Goal: Information Seeking & Learning: Learn about a topic

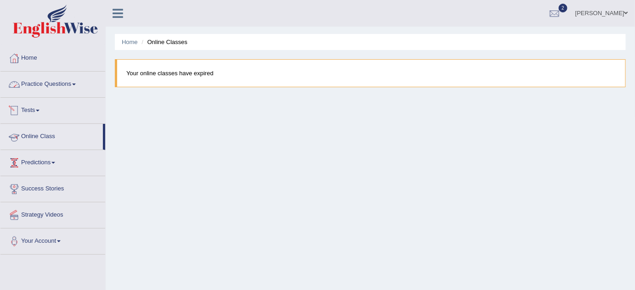
click at [32, 105] on link "Tests" at bounding box center [52, 109] width 105 height 23
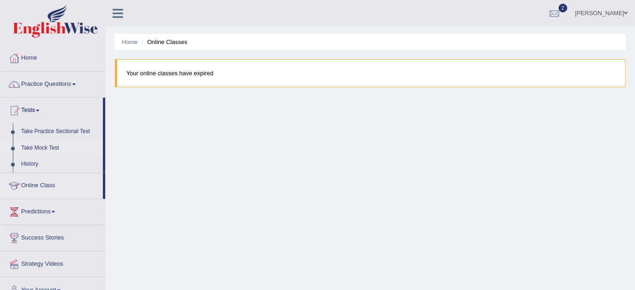
click at [31, 155] on link "Take Mock Test" at bounding box center [60, 148] width 86 height 17
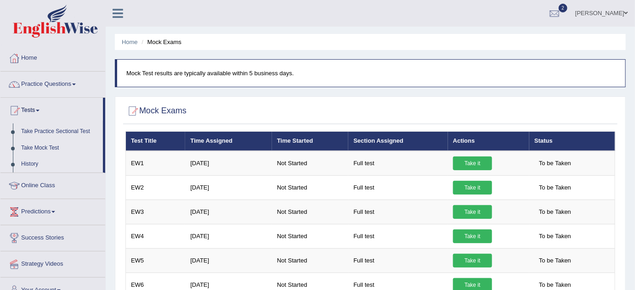
click at [22, 167] on link "History" at bounding box center [60, 164] width 86 height 17
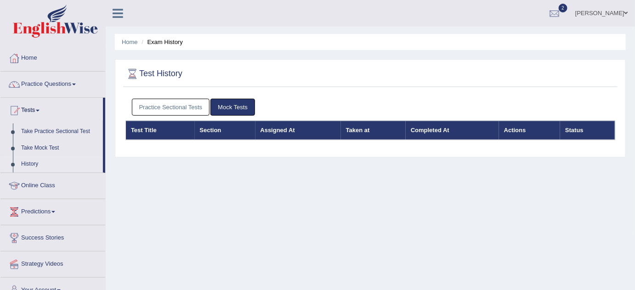
click at [154, 112] on link "Practice Sectional Tests" at bounding box center [171, 107] width 78 height 17
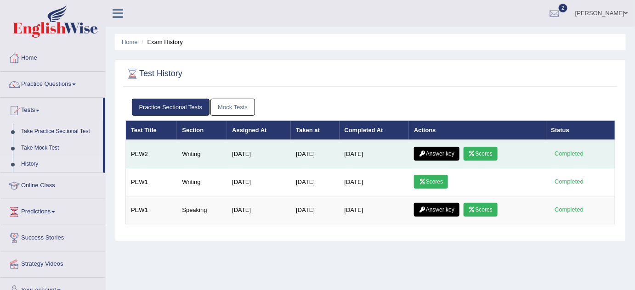
click at [489, 152] on link "Scores" at bounding box center [480, 154] width 34 height 14
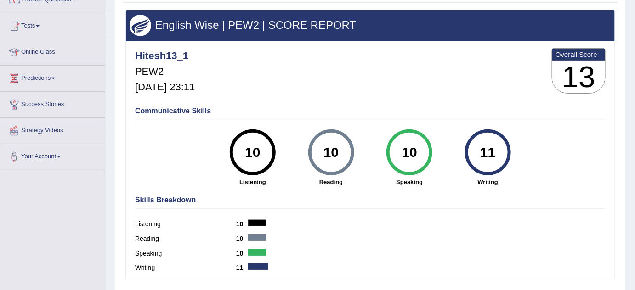
scroll to position [84, 0]
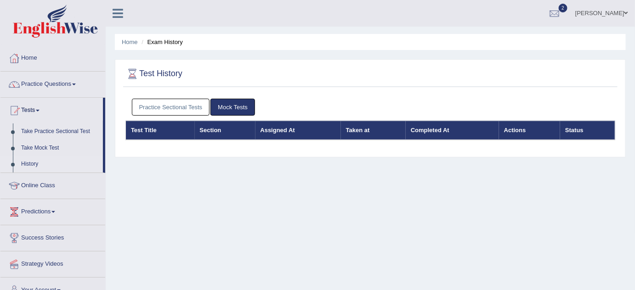
click at [182, 112] on link "Practice Sectional Tests" at bounding box center [171, 107] width 78 height 17
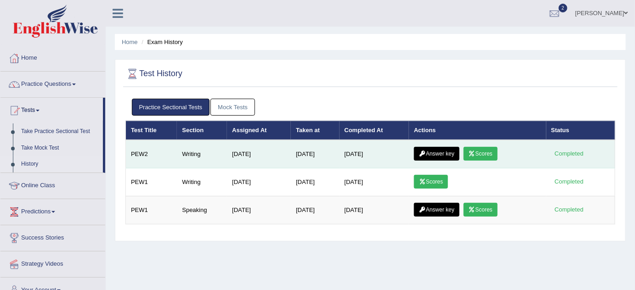
click at [444, 149] on link "Answer key" at bounding box center [436, 154] width 45 height 14
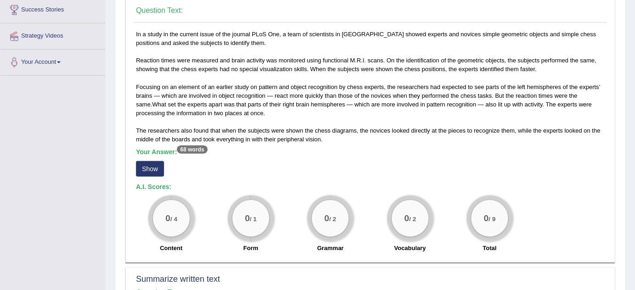
scroll to position [180, 0]
click at [153, 168] on button "Show" at bounding box center [150, 169] width 28 height 16
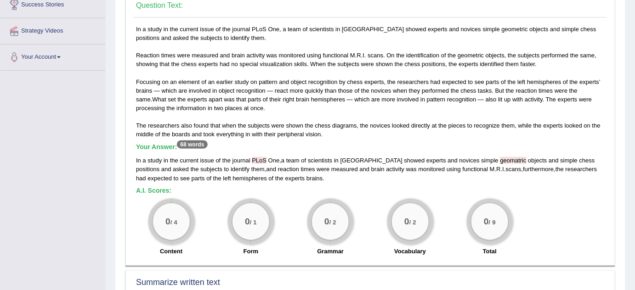
scroll to position [184, 0]
click at [500, 162] on span "geomatric" at bounding box center [513, 160] width 26 height 7
click at [434, 202] on div "0 / 2 Vocabulary" at bounding box center [409, 228] width 79 height 59
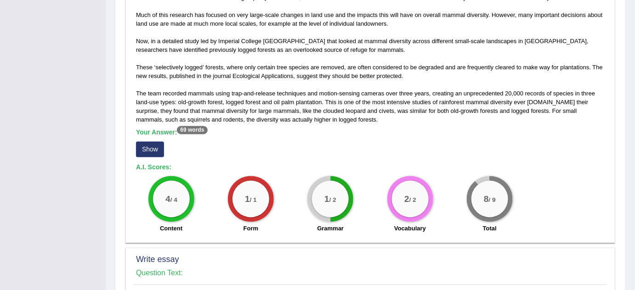
scroll to position [506, 0]
click at [139, 155] on button "Show" at bounding box center [150, 150] width 28 height 16
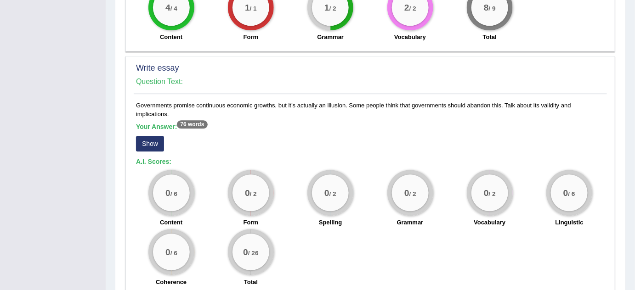
scroll to position [706, 0]
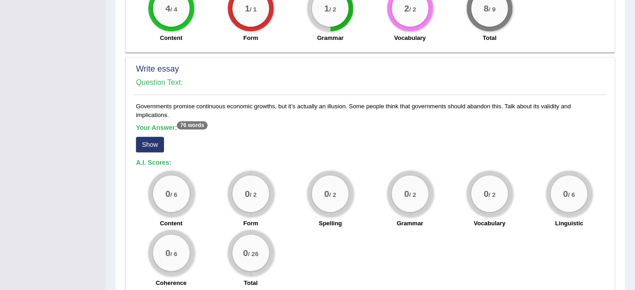
click at [158, 148] on button "Show" at bounding box center [150, 145] width 28 height 16
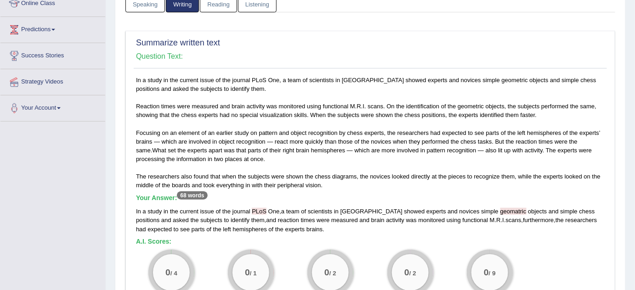
scroll to position [0, 0]
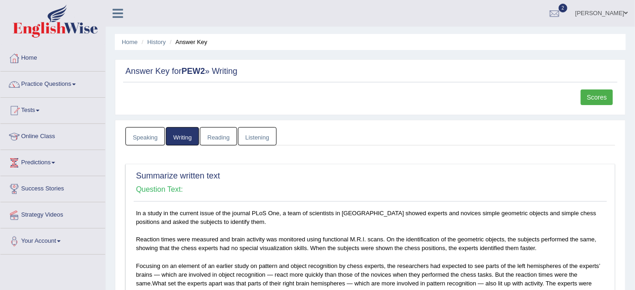
click at [145, 137] on link "Speaking" at bounding box center [144, 136] width 39 height 19
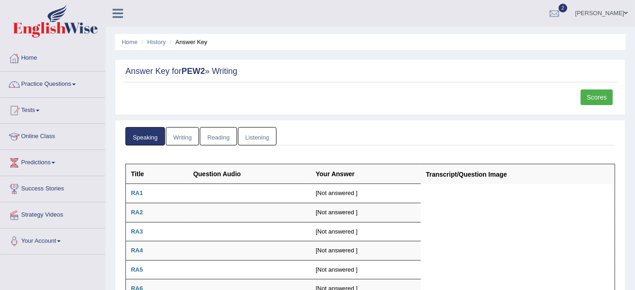
click at [218, 137] on link "Reading" at bounding box center [218, 136] width 37 height 19
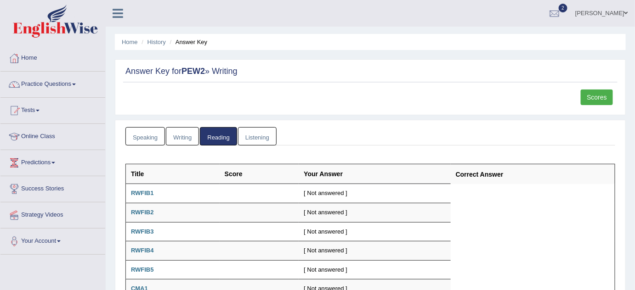
click at [261, 135] on link "Listening" at bounding box center [257, 136] width 39 height 19
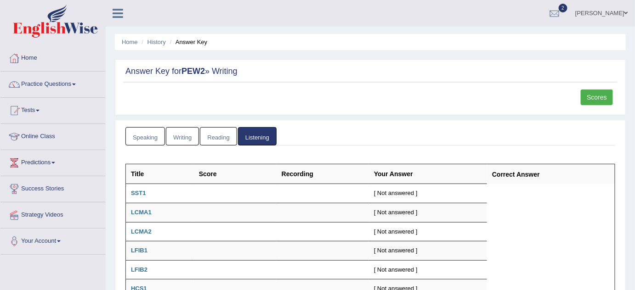
click at [195, 138] on link "Writing" at bounding box center [182, 136] width 33 height 19
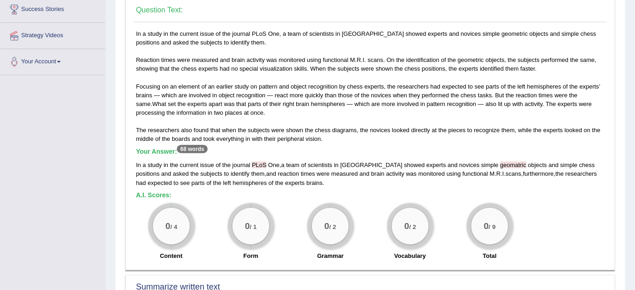
scroll to position [174, 0]
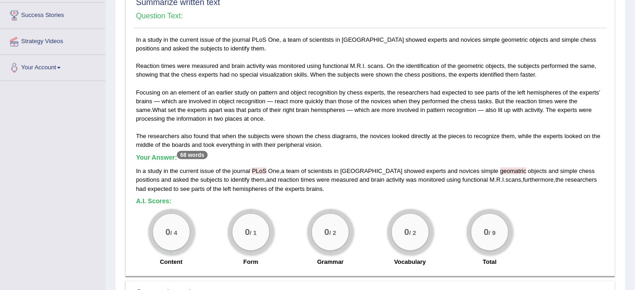
click at [254, 172] on span "PLoS" at bounding box center [259, 171] width 15 height 7
click at [262, 167] on div "In a study in the current issue of the journal PLoS One , a team of scientists …" at bounding box center [370, 180] width 468 height 26
click at [302, 211] on div "0 / 2 Grammar" at bounding box center [330, 238] width 79 height 59
drag, startPoint x: 333, startPoint y: 180, endPoint x: 261, endPoint y: 108, distance: 102.3
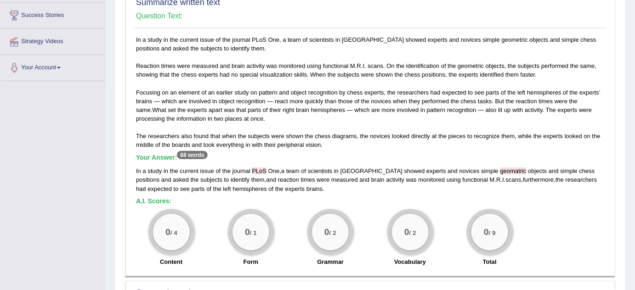
click at [261, 108] on div "In a study in the current issue of the journal PLoS One, a team of scientists i…" at bounding box center [370, 153] width 473 height 236
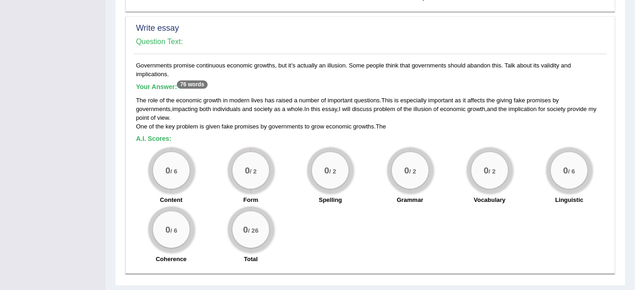
scroll to position [747, 0]
click at [274, 105] on span "as" at bounding box center [277, 108] width 6 height 7
click at [322, 118] on div "The role of the economic growth in modern lives has raised a number of importan…" at bounding box center [370, 112] width 468 height 35
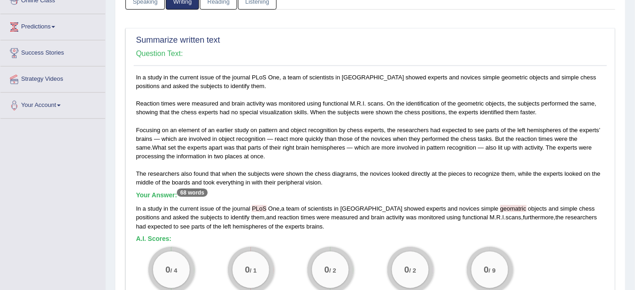
scroll to position [0, 0]
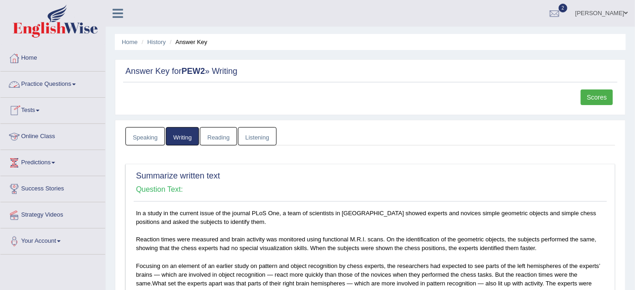
click at [53, 83] on link "Practice Questions" at bounding box center [52, 83] width 105 height 23
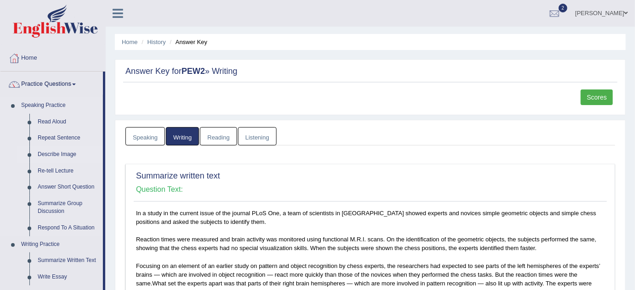
click at [43, 154] on link "Describe Image" at bounding box center [68, 154] width 69 height 17
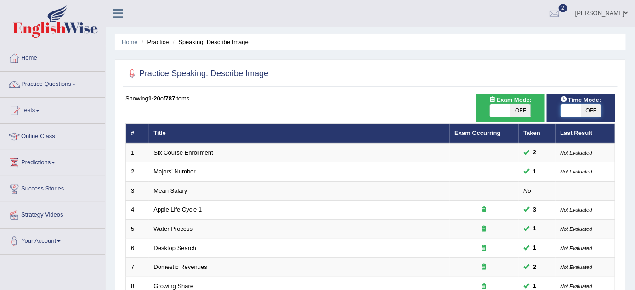
click at [576, 114] on span at bounding box center [571, 110] width 20 height 13
checkbox input "true"
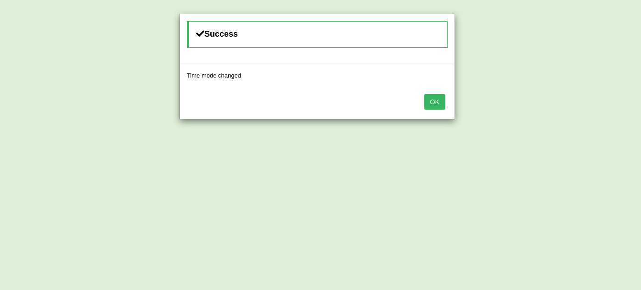
click at [432, 104] on button "OK" at bounding box center [434, 102] width 21 height 16
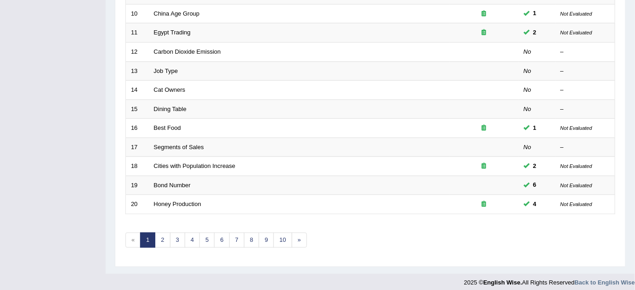
scroll to position [314, 0]
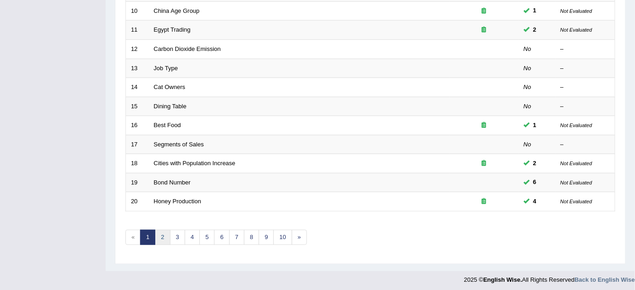
click at [167, 237] on link "2" at bounding box center [162, 237] width 15 height 15
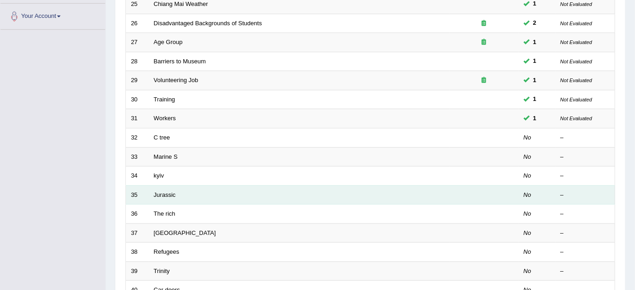
scroll to position [314, 0]
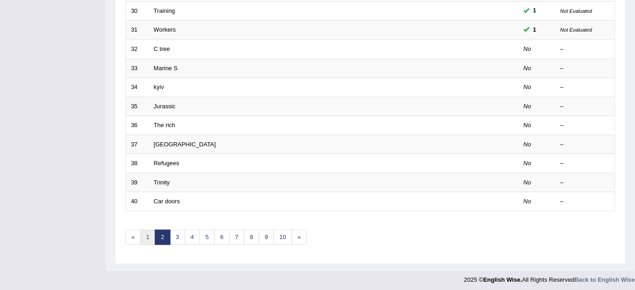
click at [147, 235] on link "1" at bounding box center [147, 237] width 15 height 15
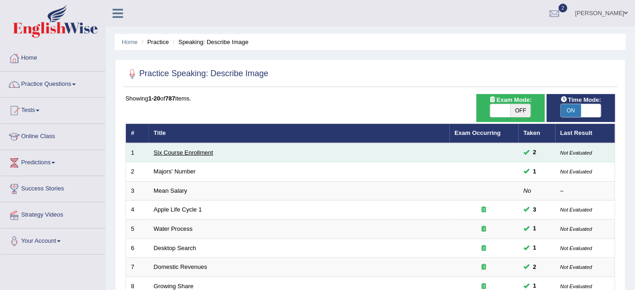
click at [162, 152] on link "Six Course Enrollment" at bounding box center [183, 152] width 59 height 7
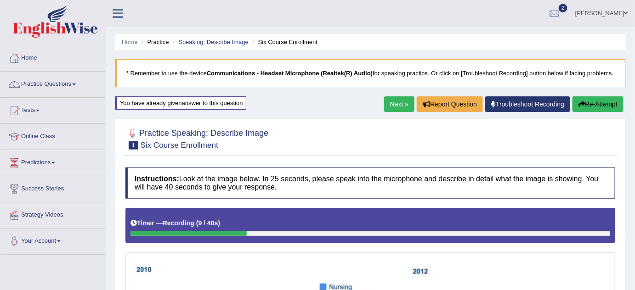
click at [586, 112] on div "Next » Report Question Troubleshoot Recording Re-Attempt" at bounding box center [505, 105] width 242 height 18
click at [586, 109] on button "Re-Attempt" at bounding box center [597, 104] width 51 height 16
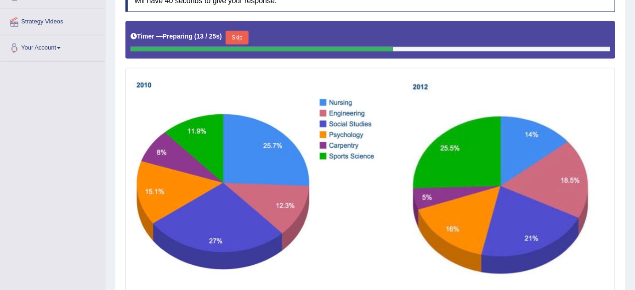
scroll to position [194, 0]
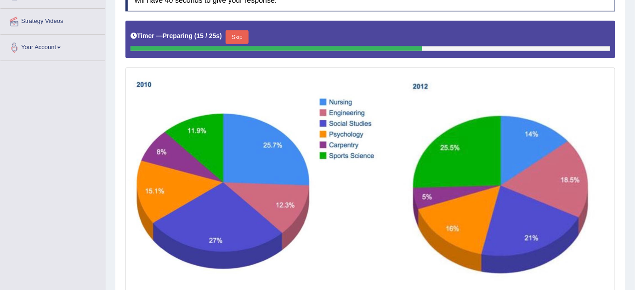
click at [242, 36] on button "Skip" at bounding box center [236, 37] width 23 height 14
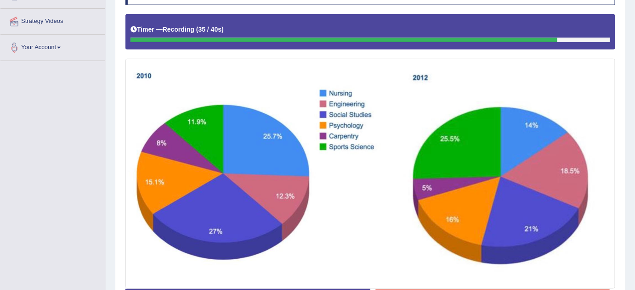
scroll to position [262, 0]
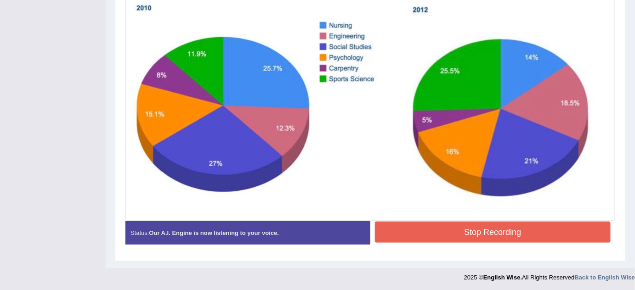
click at [423, 240] on button "Stop Recording" at bounding box center [493, 232] width 236 height 21
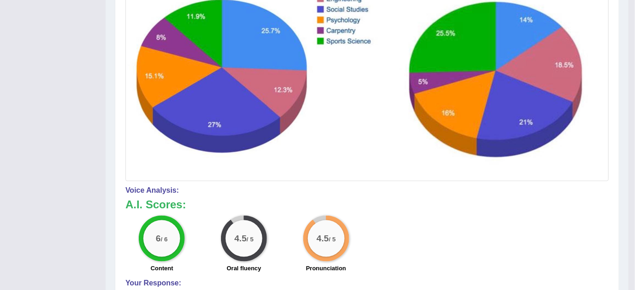
scroll to position [453, 0]
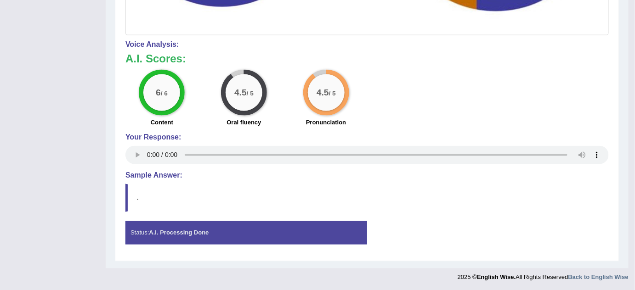
click at [165, 175] on h4 "Sample Answer:" at bounding box center [366, 176] width 483 height 8
click at [206, 234] on strong "A.I. Processing Done" at bounding box center [179, 233] width 60 height 7
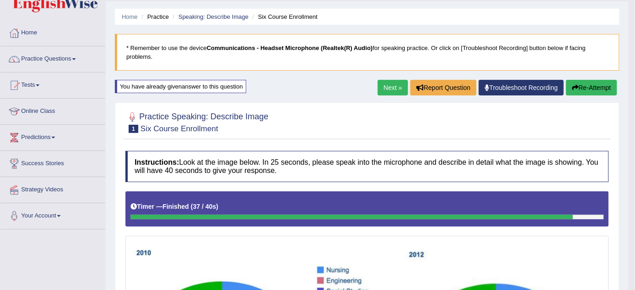
scroll to position [24, 0]
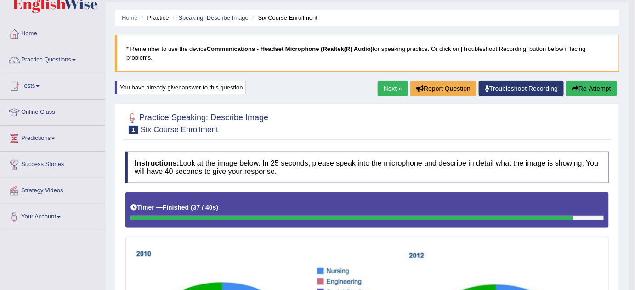
click at [393, 82] on link "Next »" at bounding box center [392, 89] width 30 height 16
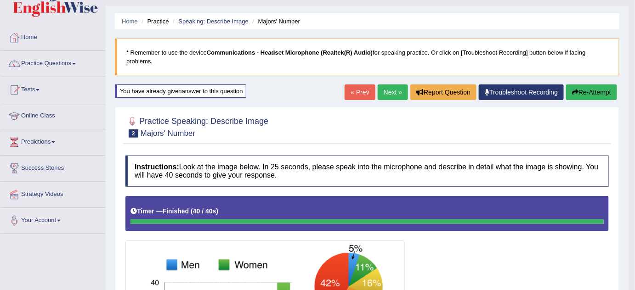
scroll to position [20, 0]
click at [377, 90] on link "Next »" at bounding box center [392, 93] width 30 height 16
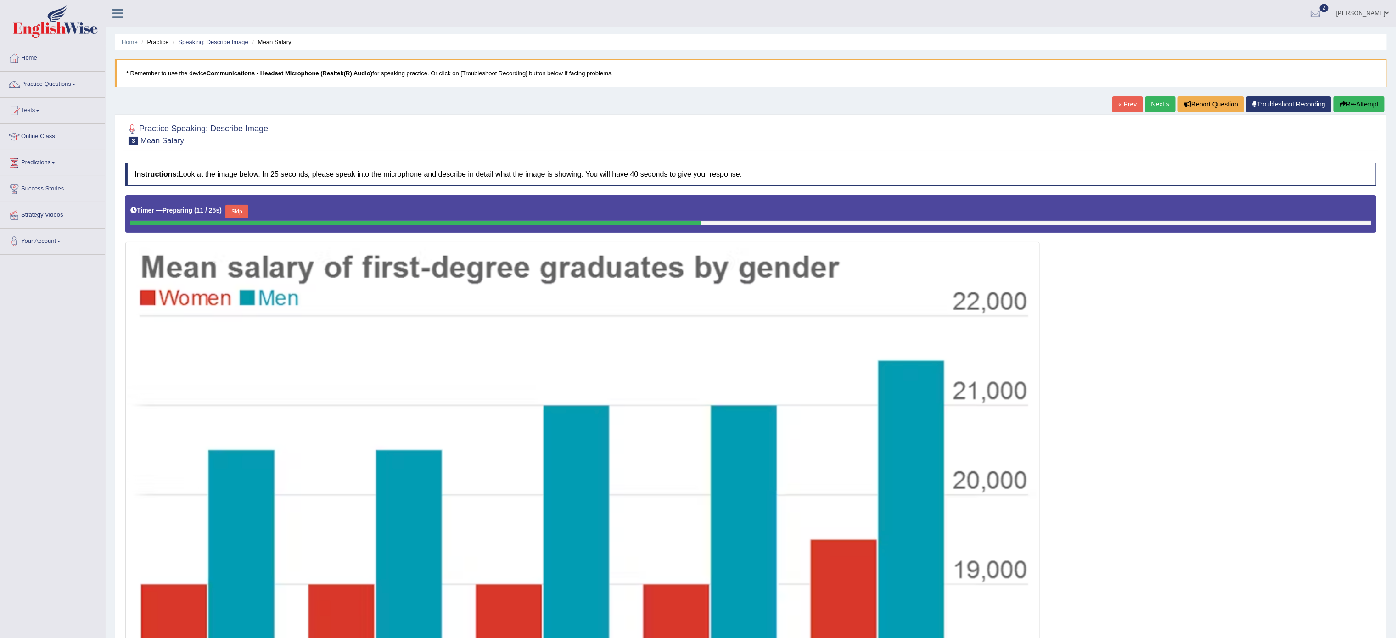
click at [634, 111] on button "Re-Attempt" at bounding box center [1359, 104] width 51 height 16
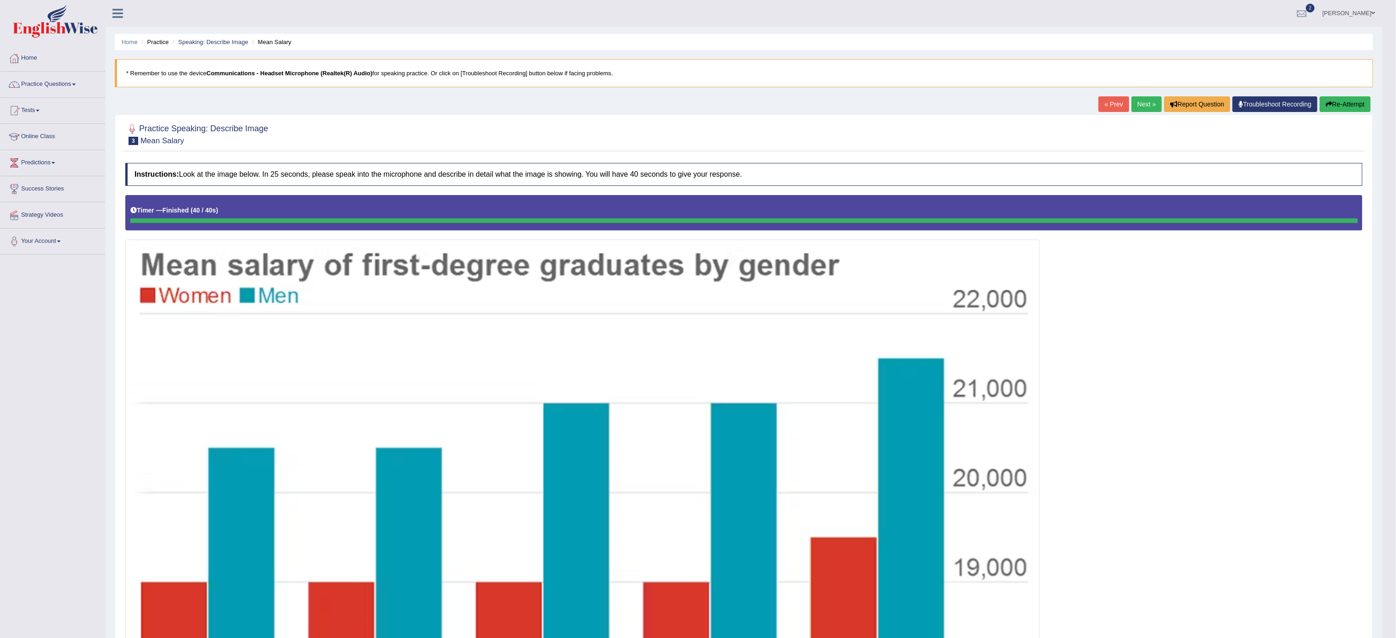
click at [1337, 105] on button "Re-Attempt" at bounding box center [1345, 104] width 51 height 16
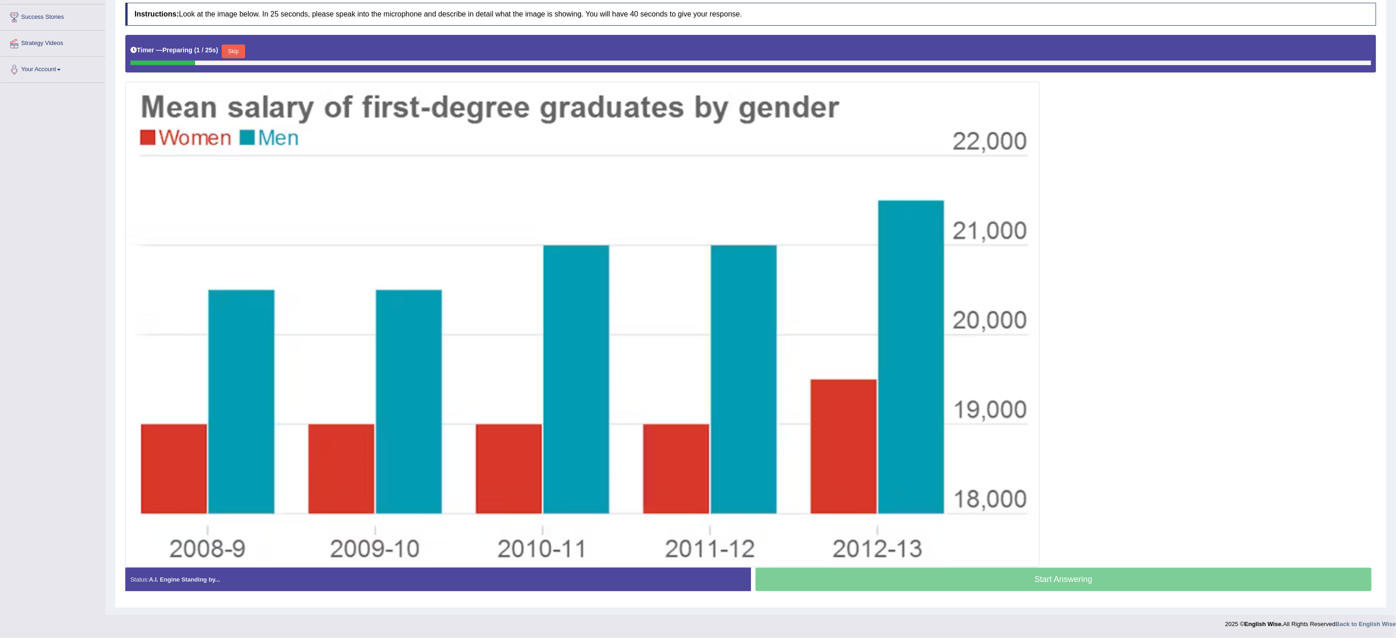
scroll to position [177, 0]
click at [238, 51] on button "Skip" at bounding box center [236, 52] width 23 height 14
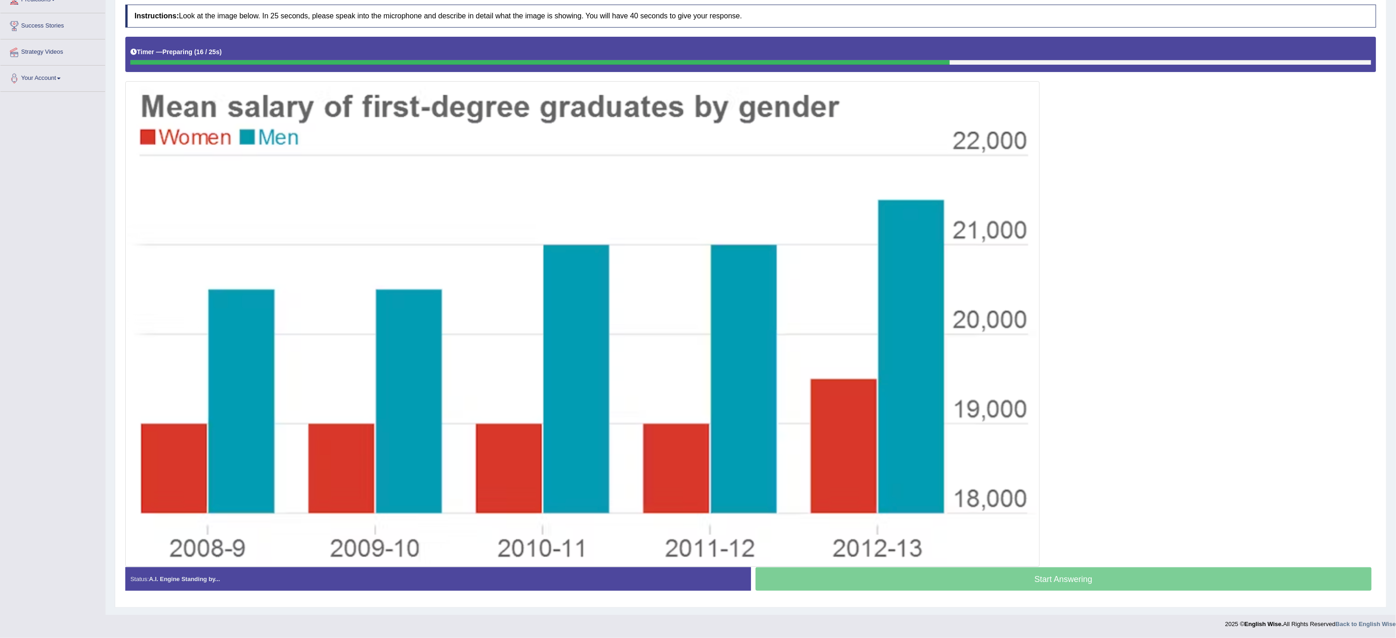
scroll to position [167, 0]
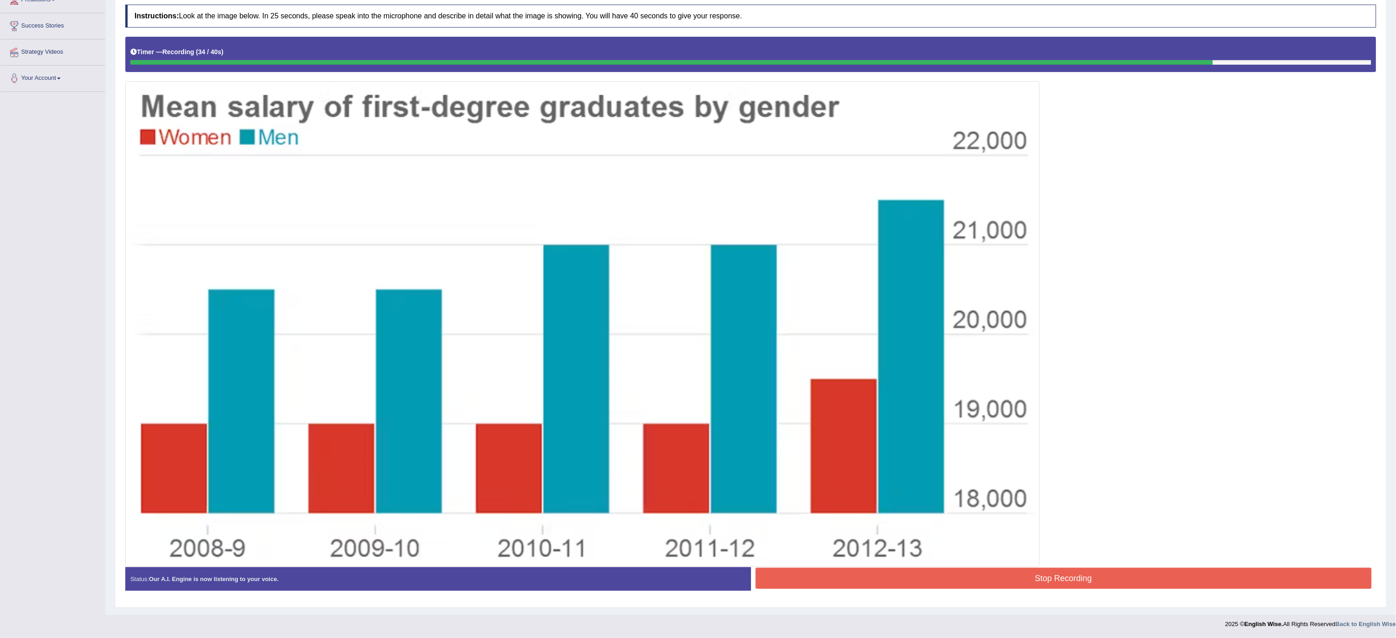
click at [823, 579] on button "Stop Recording" at bounding box center [1064, 578] width 617 height 21
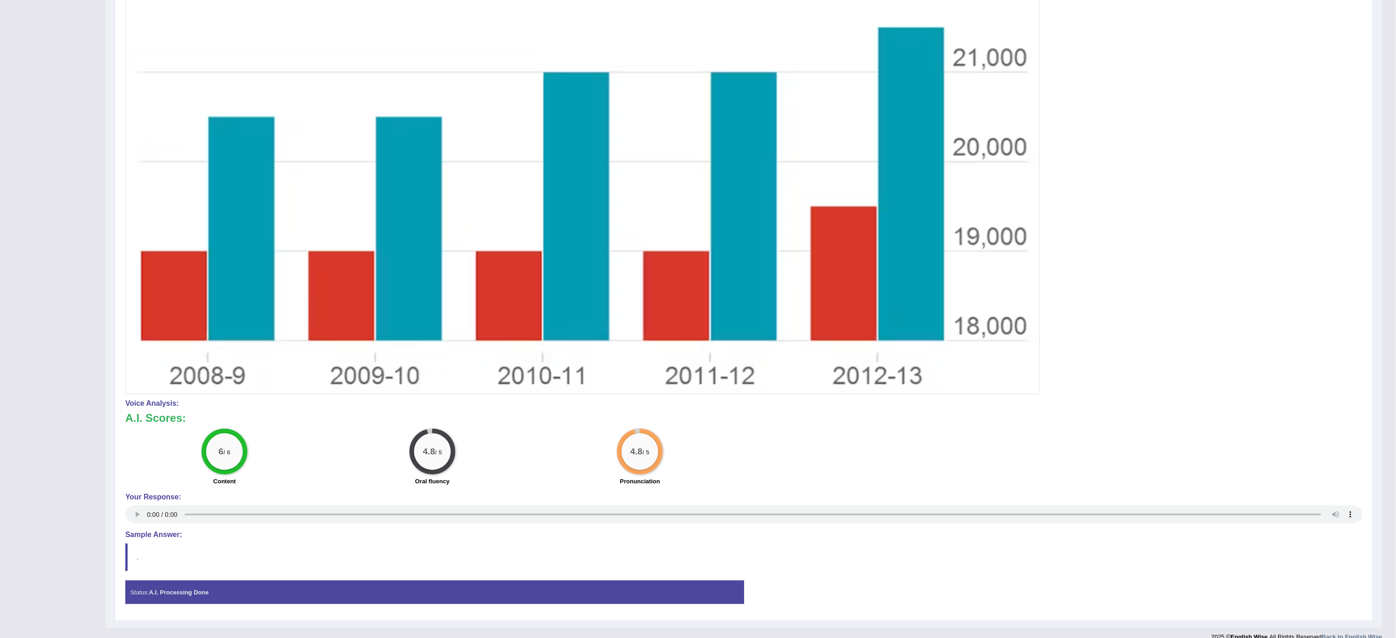
scroll to position [0, 0]
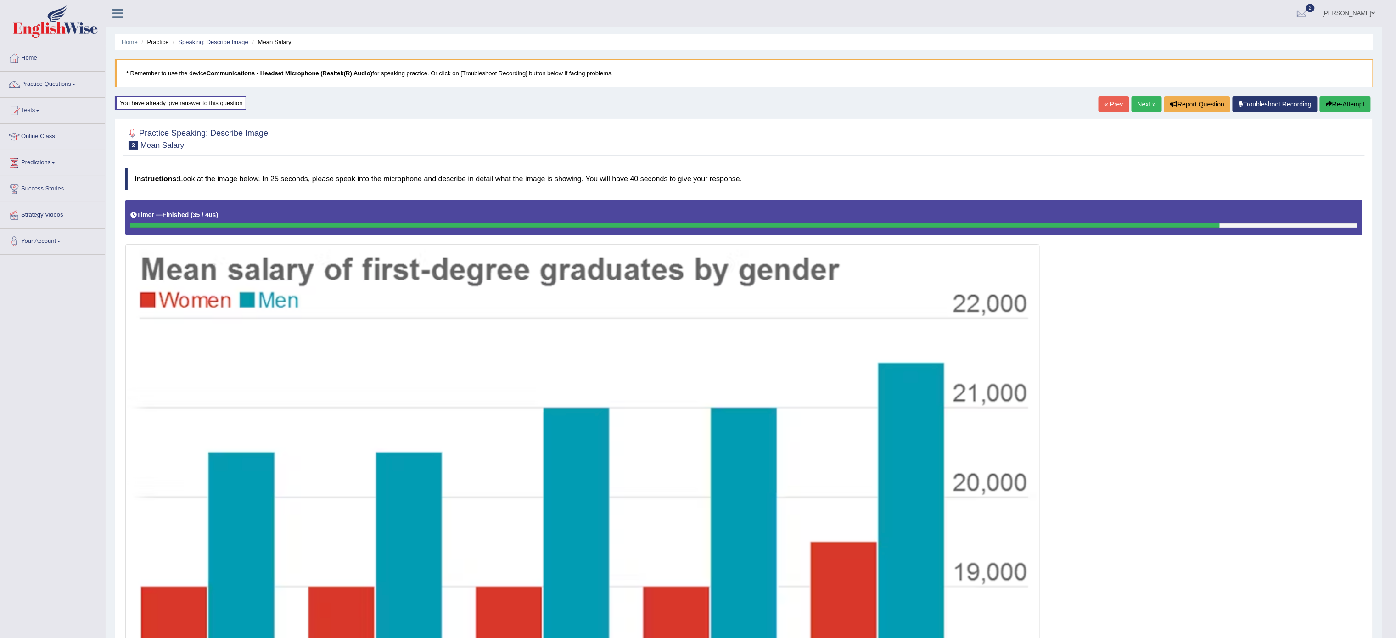
click at [1138, 95] on div "Home Practice Speaking: Describe Image Mean Salary * Remember to use the device…" at bounding box center [744, 482] width 1277 height 964
click at [1138, 105] on link "Next »" at bounding box center [1147, 104] width 30 height 16
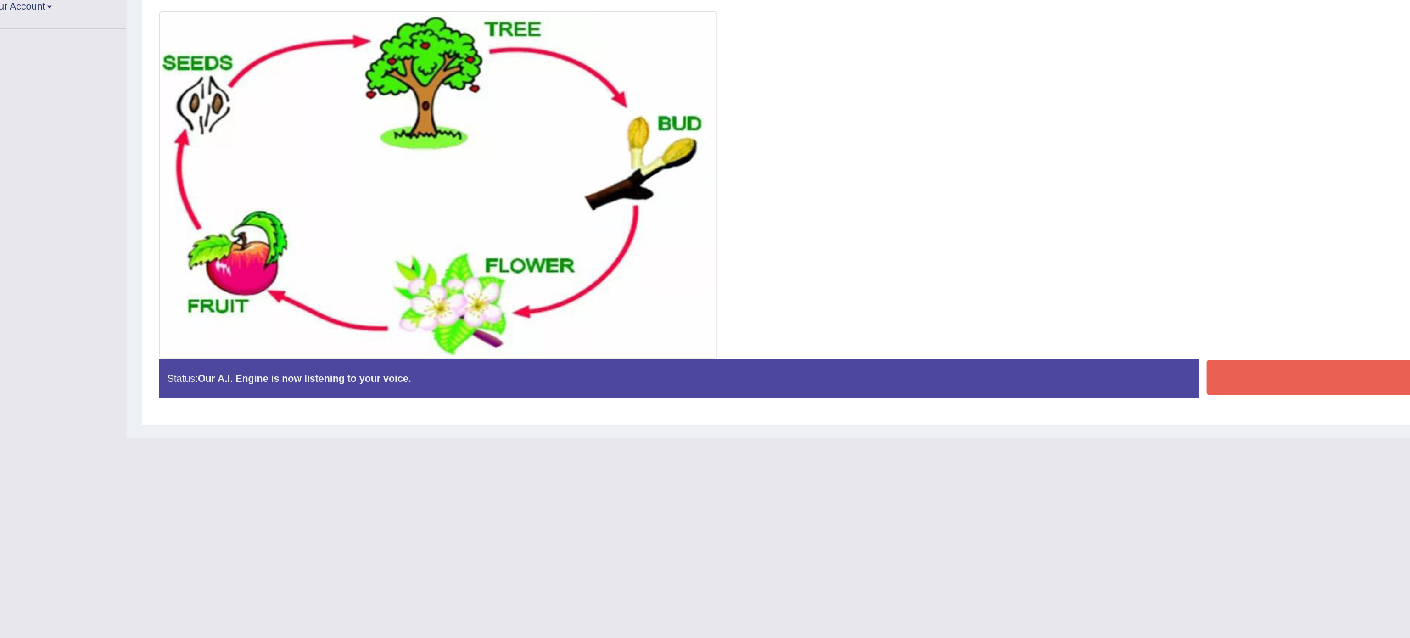
click at [783, 477] on button "Stop Recording" at bounding box center [1074, 466] width 623 height 21
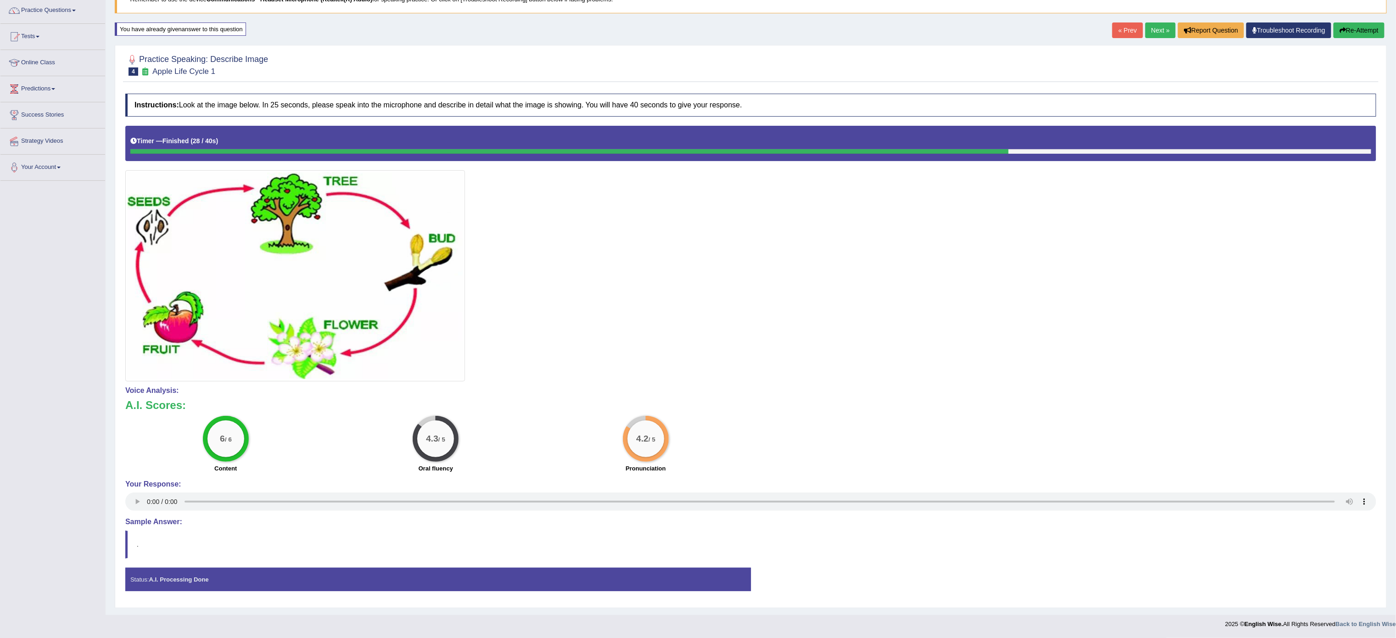
scroll to position [79, 0]
click at [1153, 25] on link "Next »" at bounding box center [1161, 30] width 30 height 16
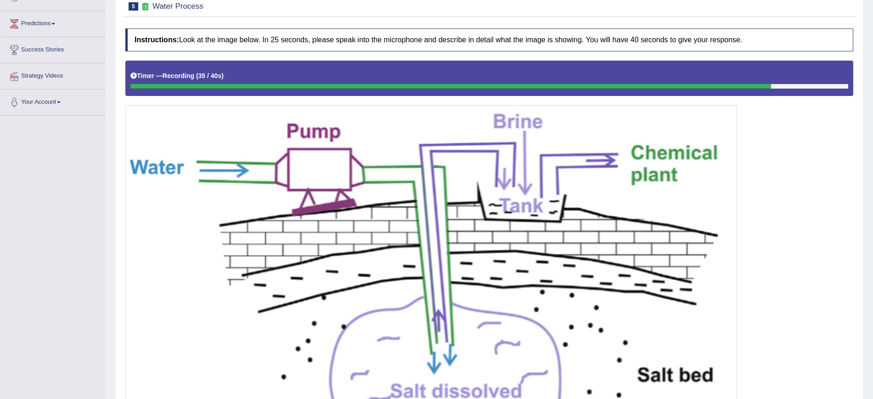
scroll to position [331, 0]
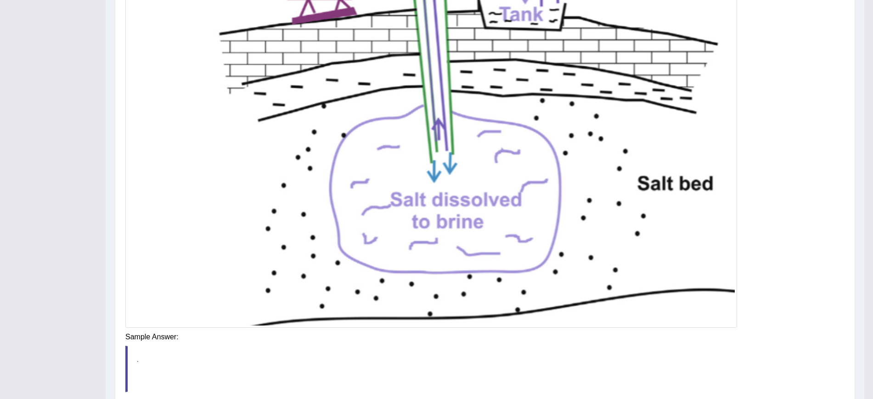
click at [605, 347] on blockquote "." at bounding box center [484, 369] width 719 height 46
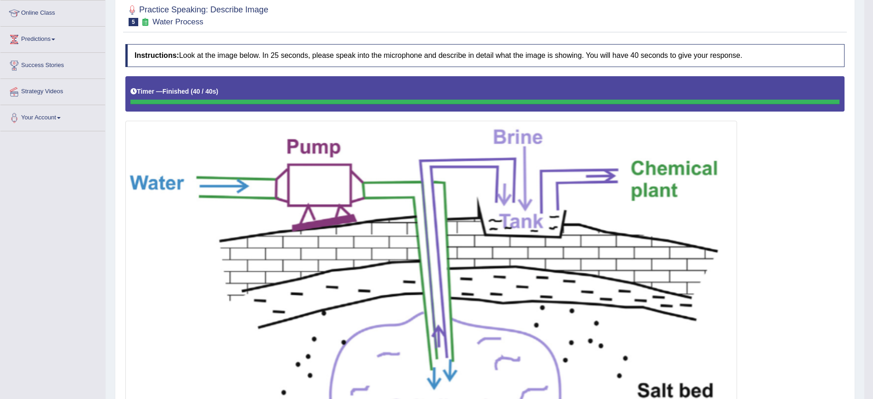
scroll to position [0, 0]
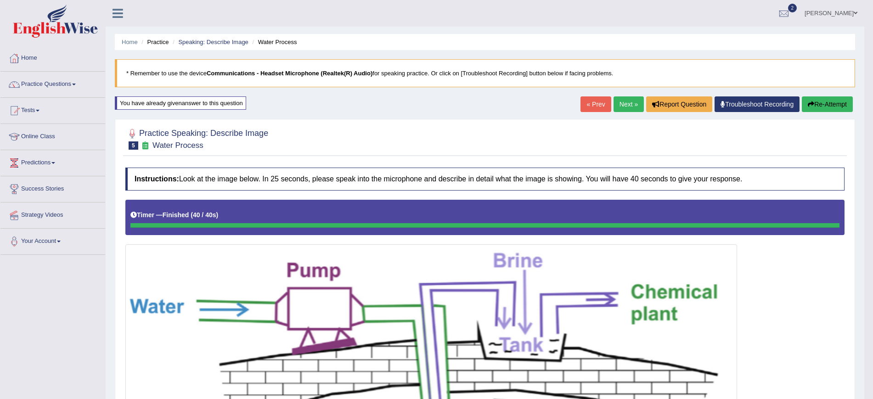
click at [626, 101] on link "Next »" at bounding box center [628, 104] width 30 height 16
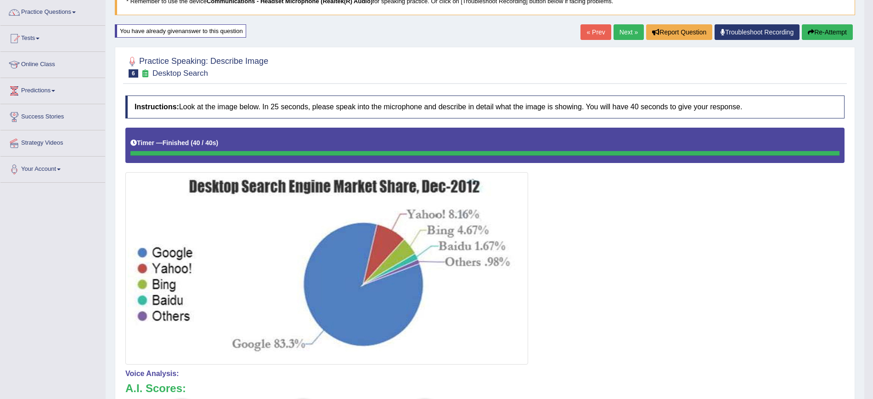
scroll to position [72, 0]
click at [810, 33] on icon "button" at bounding box center [811, 32] width 6 height 6
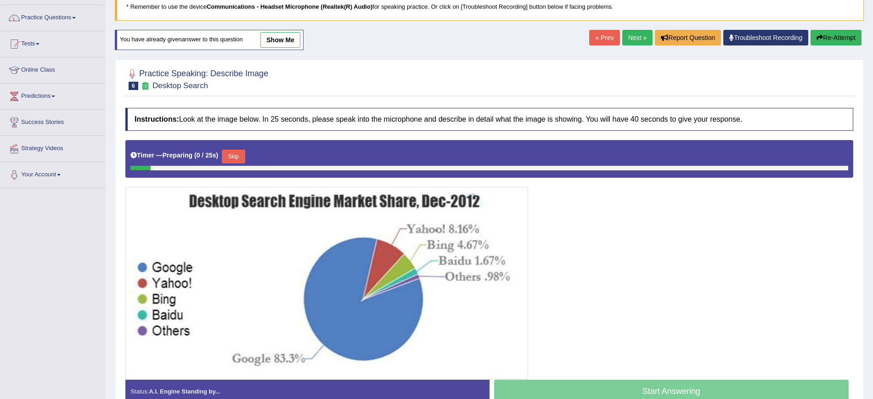
click at [235, 157] on button "Skip" at bounding box center [233, 157] width 23 height 14
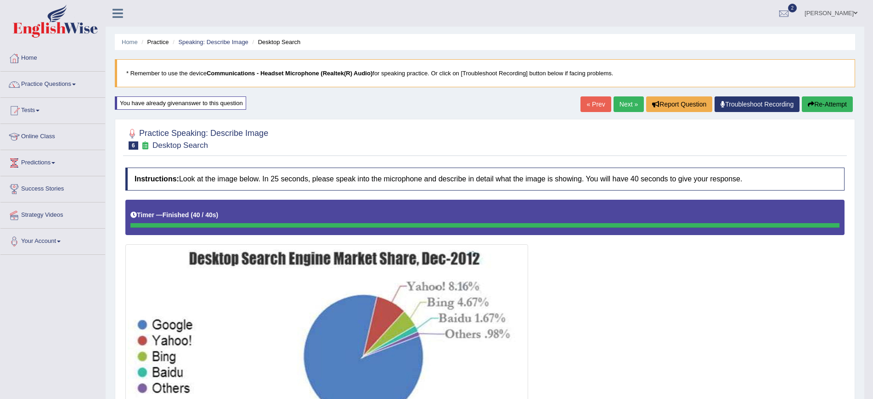
click at [635, 110] on link "Next »" at bounding box center [628, 104] width 30 height 16
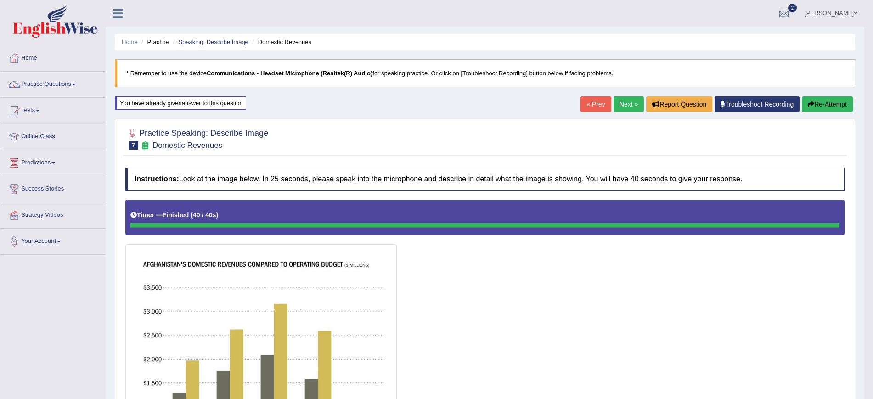
click at [630, 109] on link "Next »" at bounding box center [628, 104] width 30 height 16
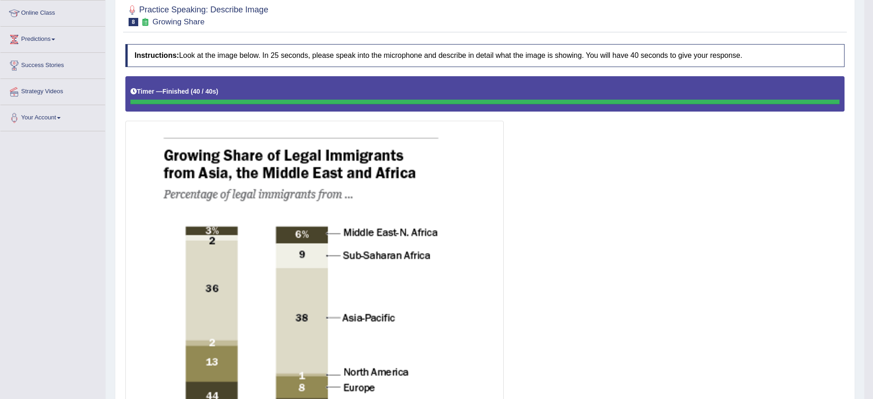
scroll to position [50, 0]
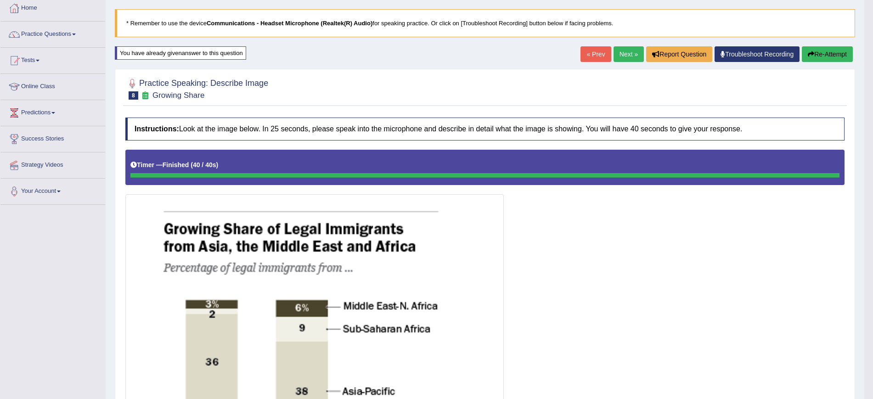
click at [825, 53] on button "Re-Attempt" at bounding box center [827, 54] width 51 height 16
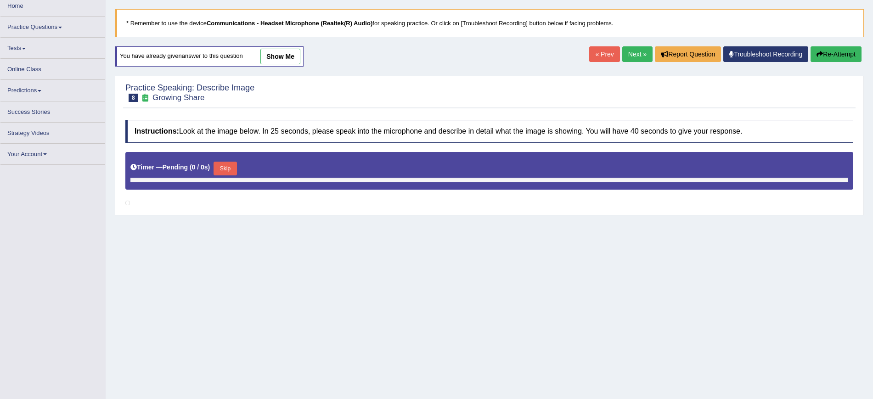
scroll to position [50, 0]
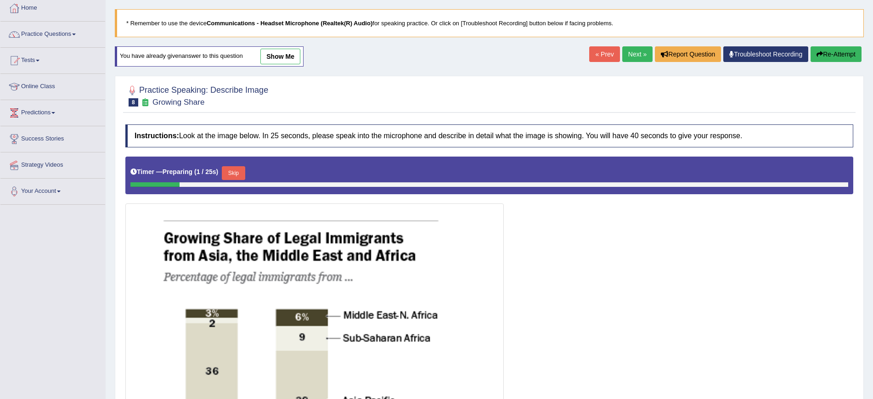
click at [243, 172] on button "Skip" at bounding box center [233, 173] width 23 height 14
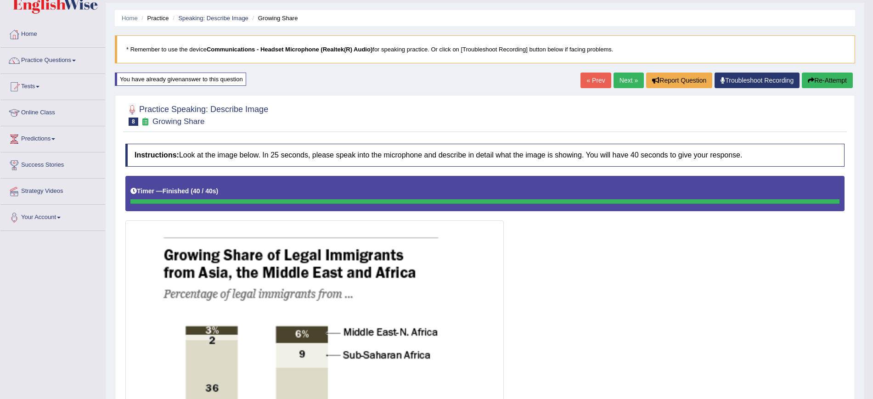
scroll to position [19, 0]
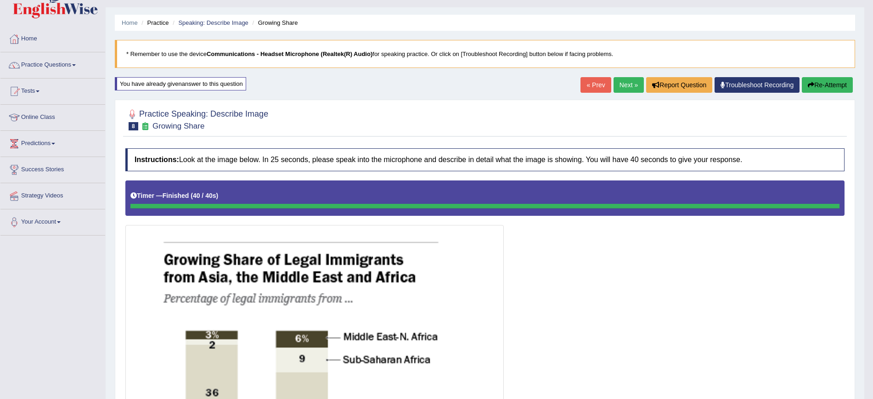
click at [620, 85] on link "Next »" at bounding box center [628, 85] width 30 height 16
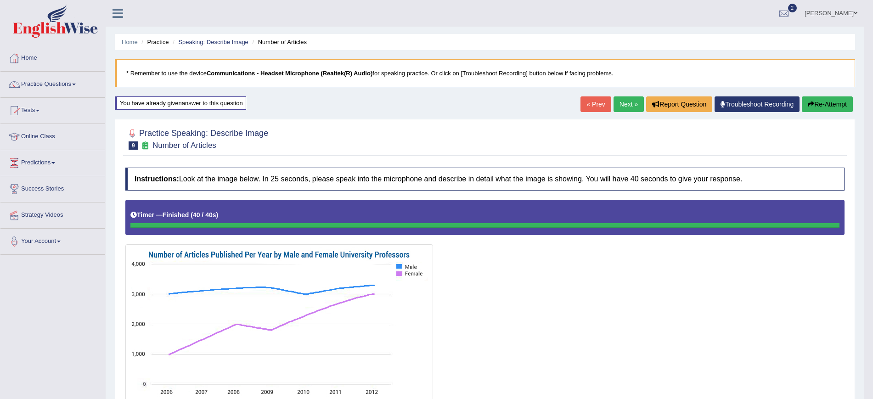
click at [625, 105] on link "Next »" at bounding box center [628, 104] width 30 height 16
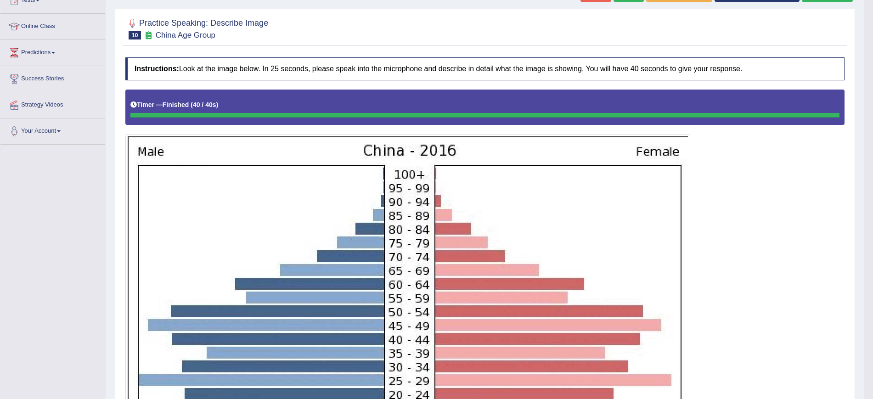
scroll to position [58, 0]
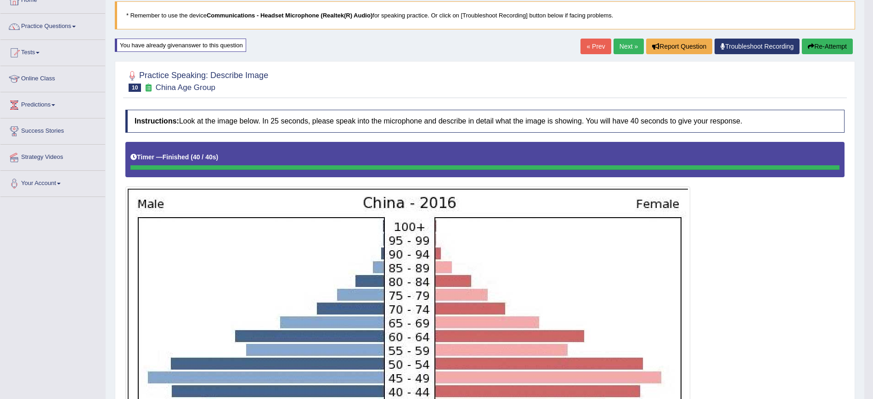
click at [802, 45] on button "Re-Attempt" at bounding box center [827, 47] width 51 height 16
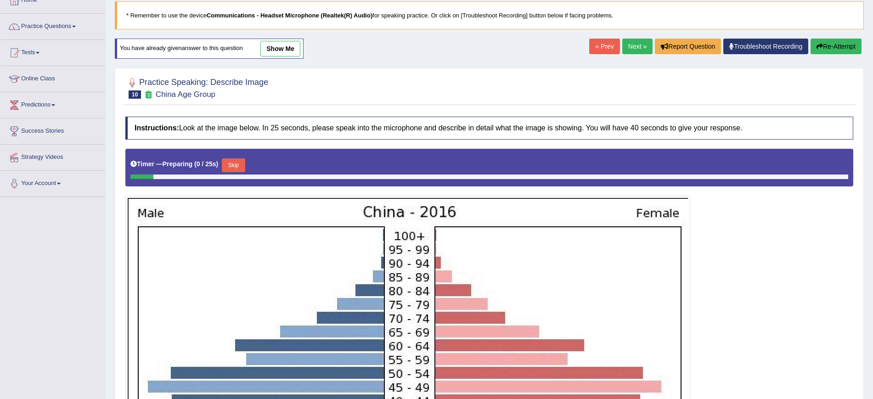
click at [242, 161] on button "Skip" at bounding box center [233, 165] width 23 height 14
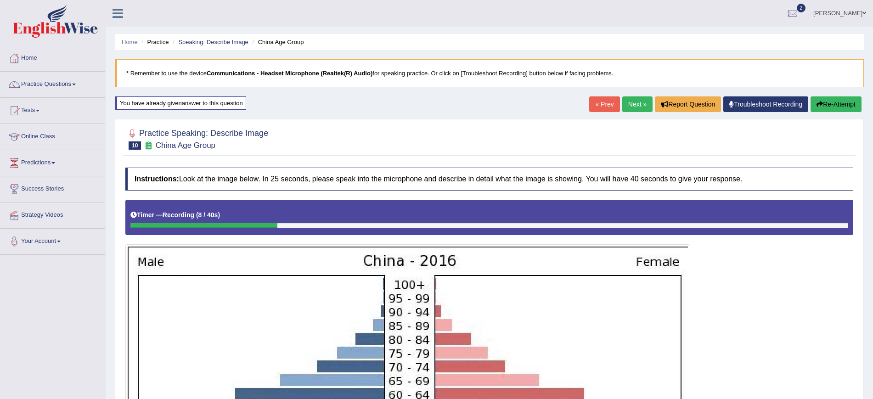
click at [827, 102] on button "Re-Attempt" at bounding box center [835, 104] width 51 height 16
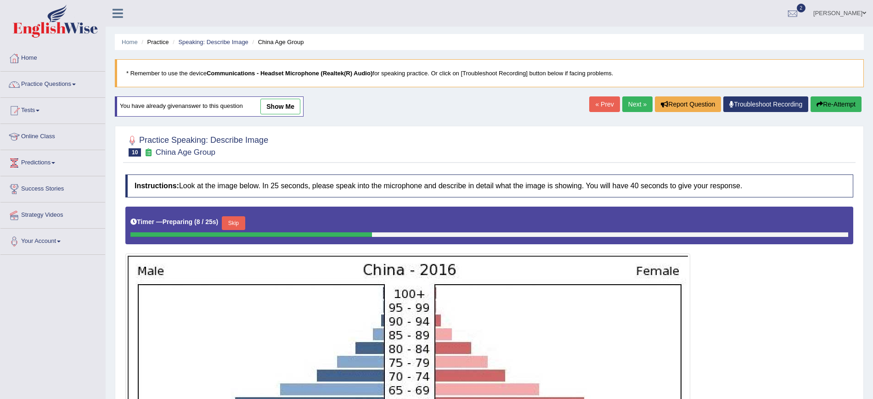
click at [230, 218] on button "Skip" at bounding box center [233, 223] width 23 height 14
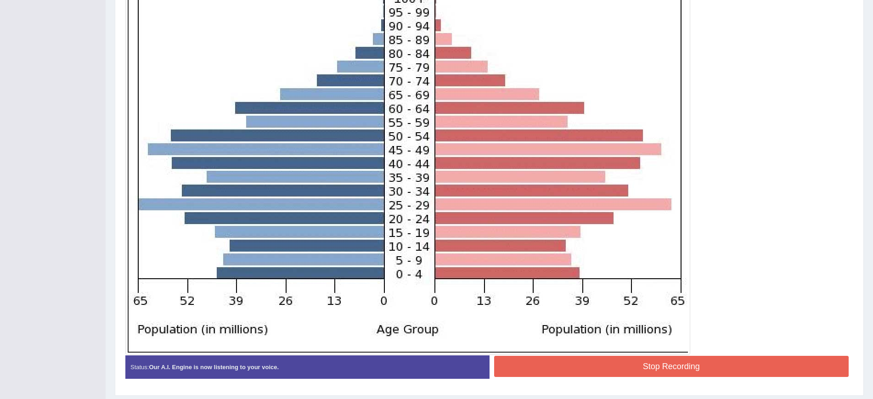
scroll to position [313, 0]
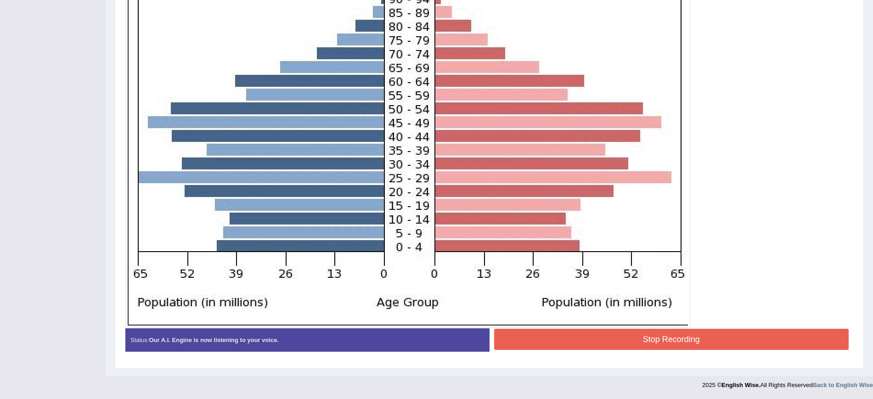
click at [552, 341] on button "Stop Recording" at bounding box center [671, 339] width 355 height 21
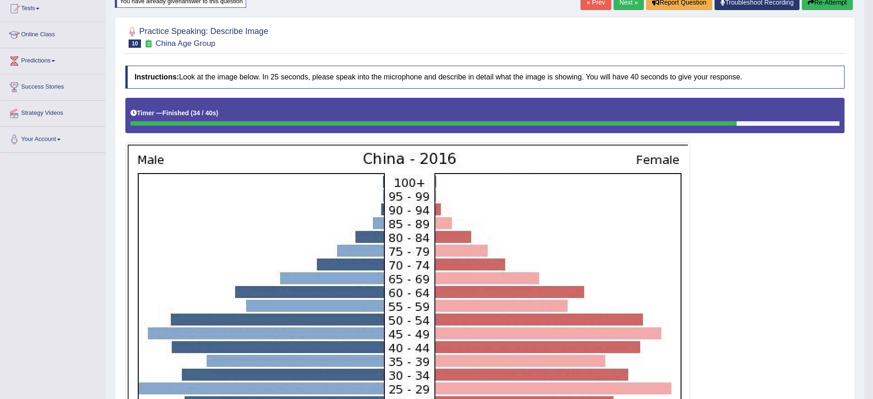
scroll to position [0, 0]
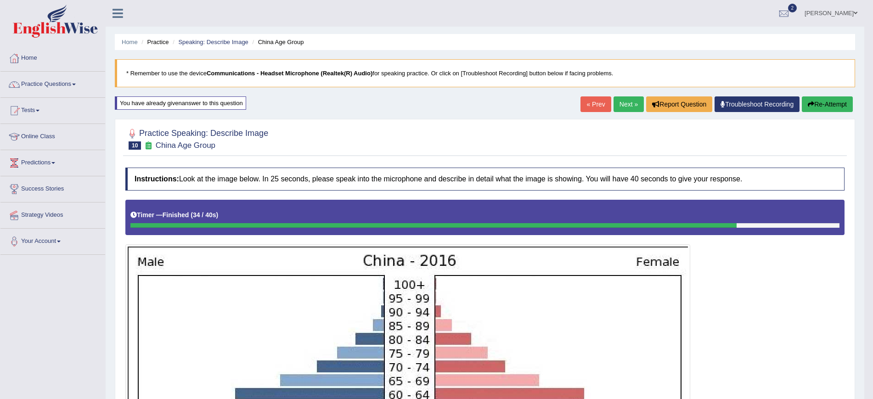
click at [633, 107] on link "Next »" at bounding box center [628, 104] width 30 height 16
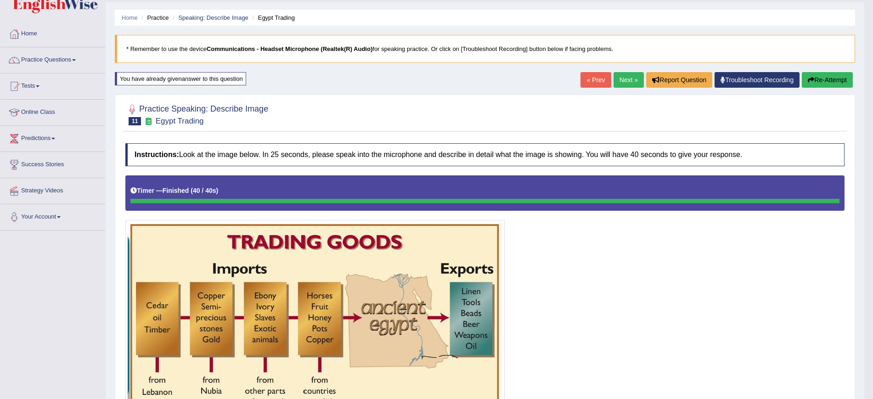
scroll to position [22, 0]
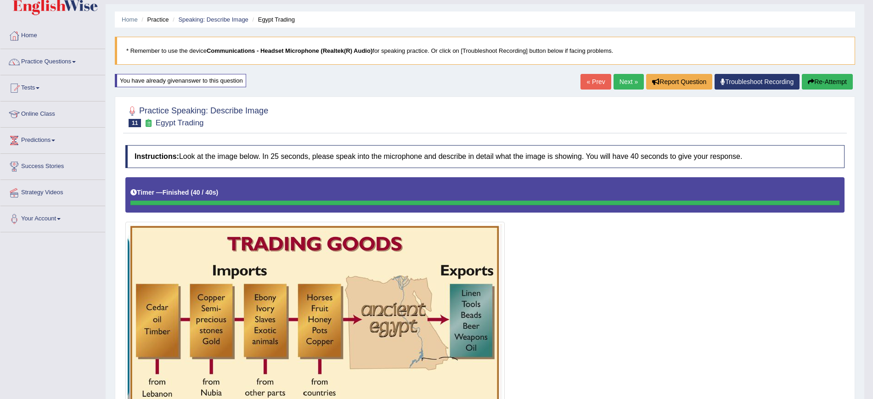
click at [813, 85] on button "Re-Attempt" at bounding box center [827, 82] width 51 height 16
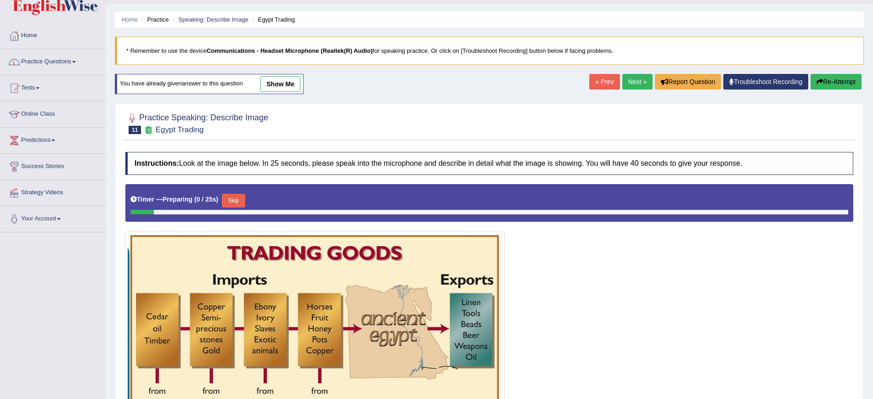
click at [231, 208] on div "Skip" at bounding box center [233, 202] width 23 height 16
click at [227, 185] on div "Timer — Preparing ( 1 / 25s ) Skip" at bounding box center [489, 203] width 728 height 38
click at [236, 199] on button "Skip" at bounding box center [233, 201] width 23 height 14
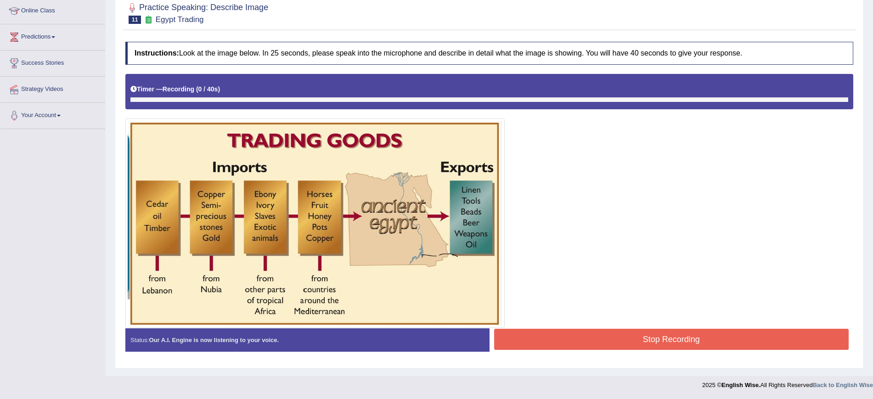
scroll to position [125, 0]
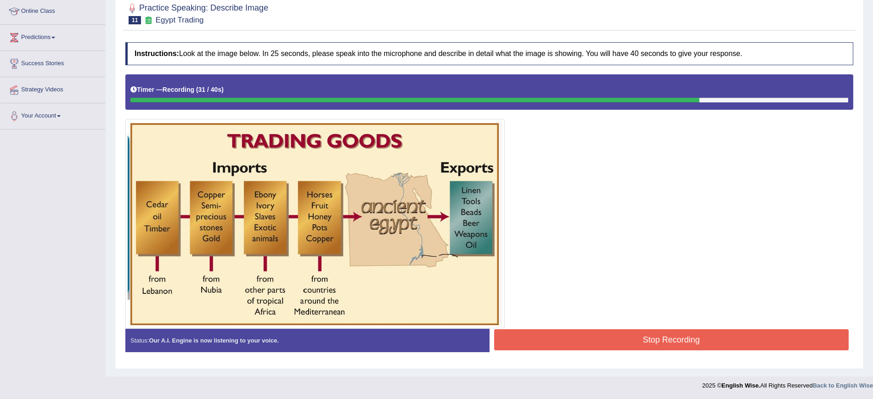
click at [547, 333] on button "Stop Recording" at bounding box center [671, 339] width 355 height 21
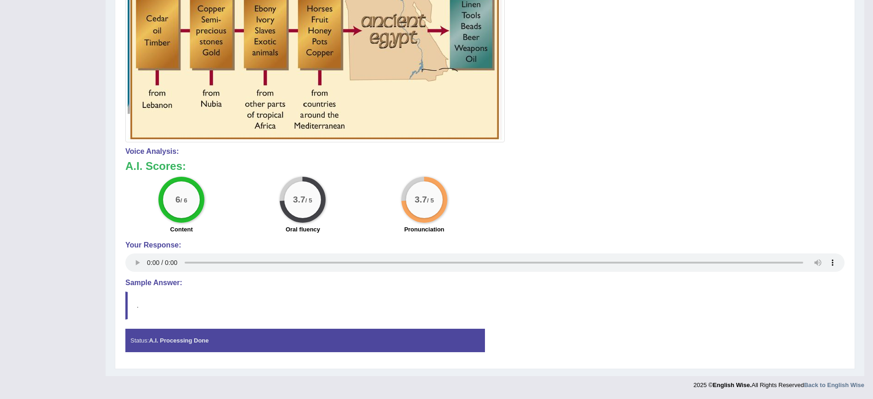
scroll to position [0, 0]
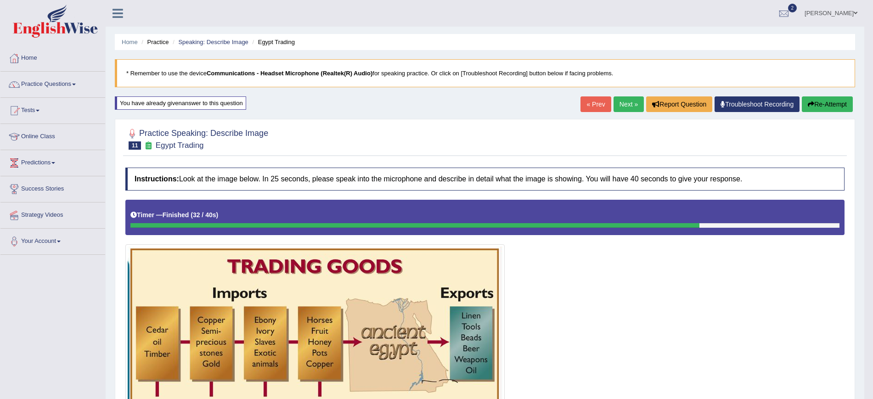
click at [617, 99] on link "Next »" at bounding box center [628, 104] width 30 height 16
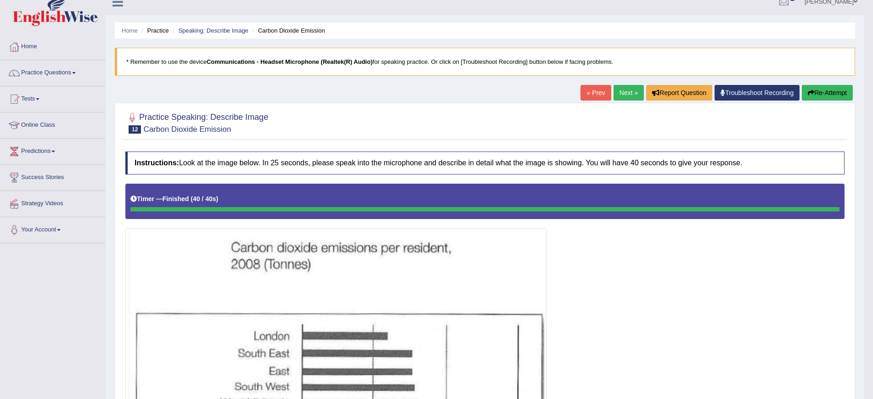
scroll to position [7, 0]
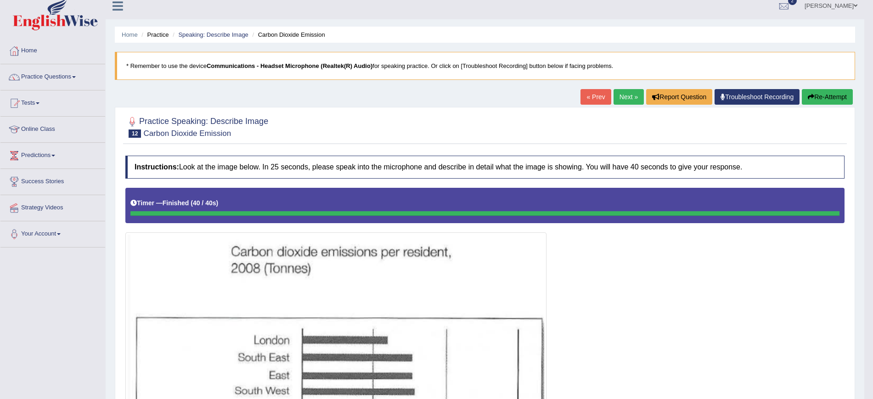
click at [840, 95] on button "Re-Attempt" at bounding box center [827, 97] width 51 height 16
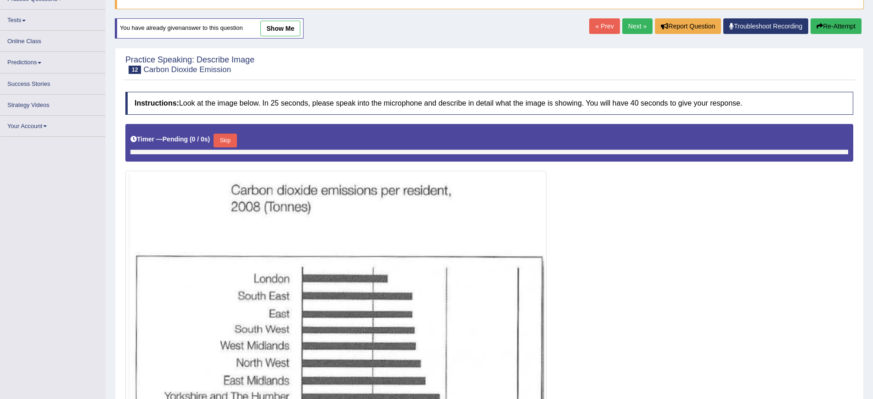
scroll to position [85, 0]
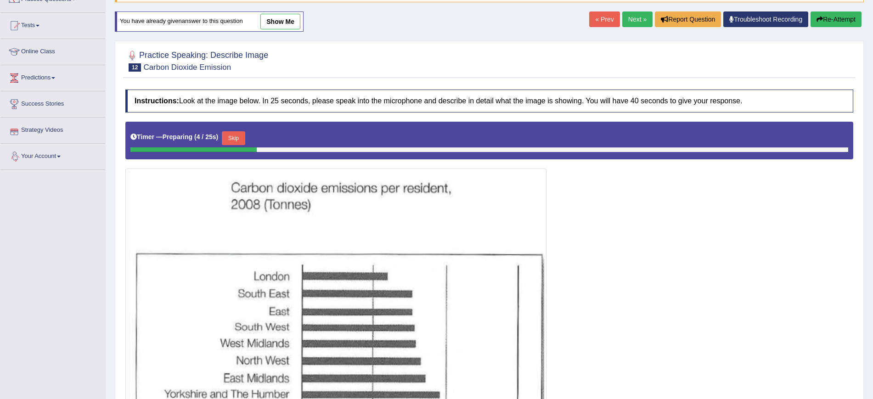
click at [231, 134] on button "Skip" at bounding box center [233, 138] width 23 height 14
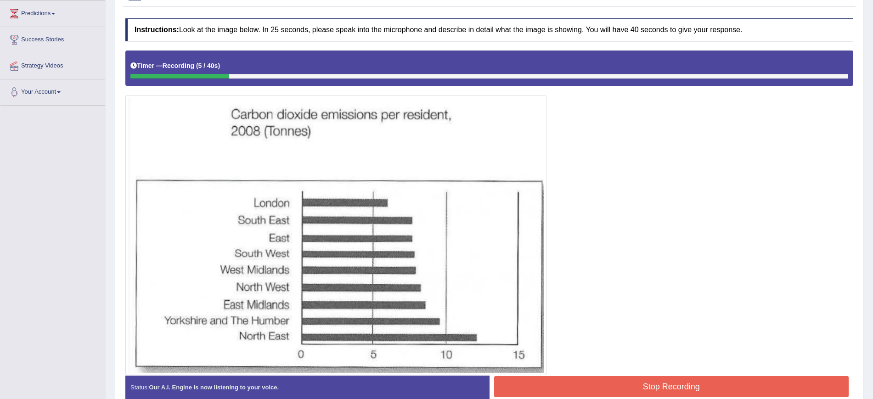
scroll to position [150, 0]
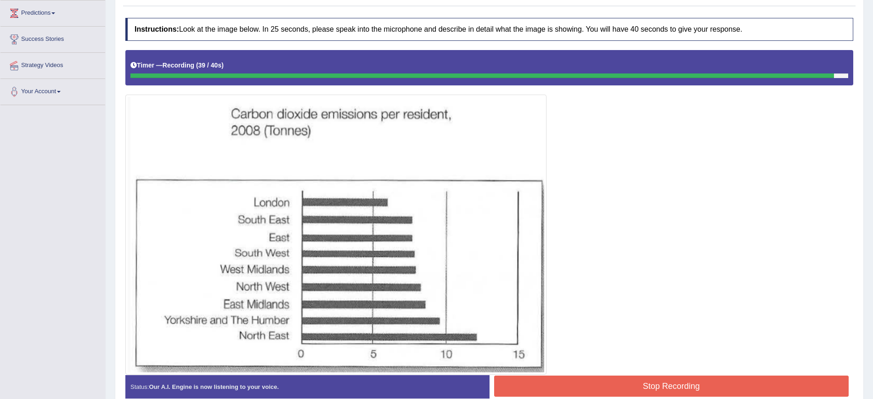
click at [558, 380] on button "Stop Recording" at bounding box center [671, 386] width 355 height 21
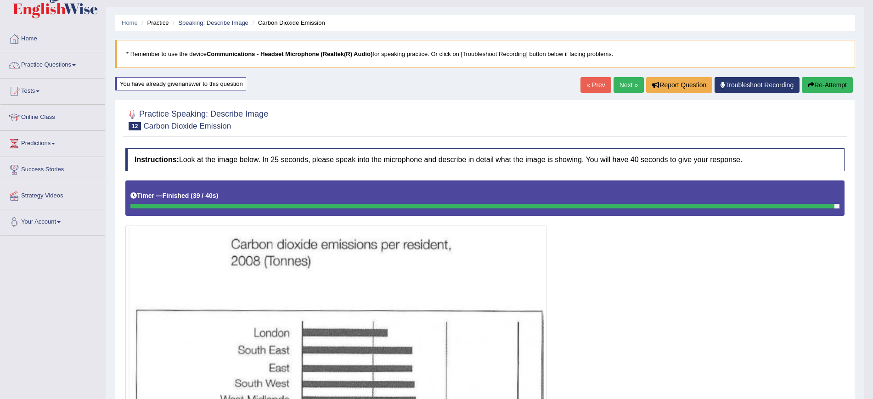
scroll to position [0, 0]
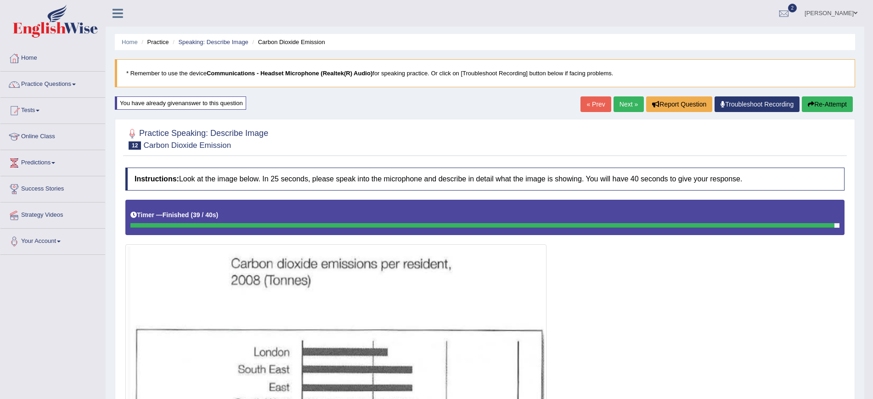
click at [624, 104] on link "Next »" at bounding box center [628, 104] width 30 height 16
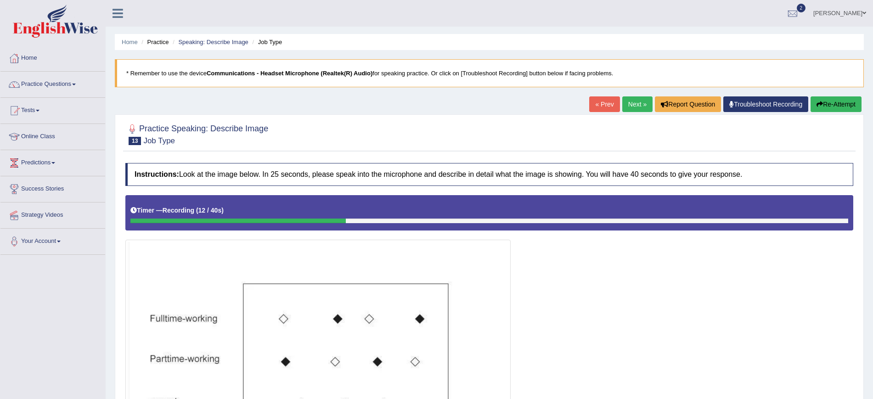
scroll to position [0, 0]
click at [854, 111] on button "Re-Attempt" at bounding box center [835, 104] width 51 height 16
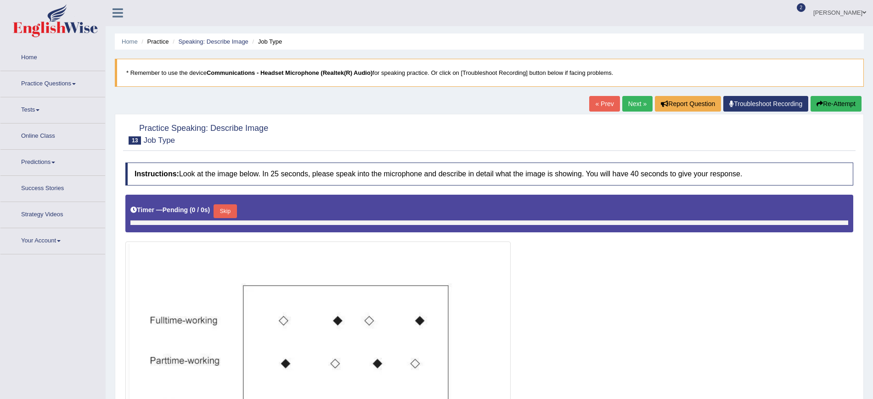
scroll to position [0, 0]
click at [242, 205] on button "Skip" at bounding box center [233, 211] width 23 height 14
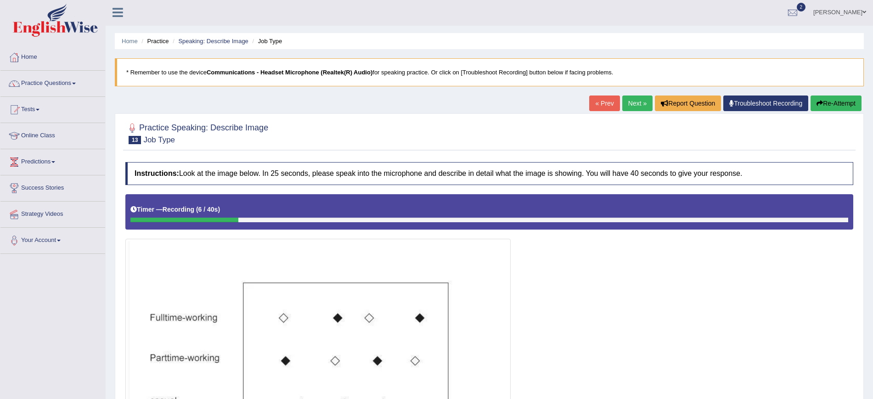
scroll to position [0, 0]
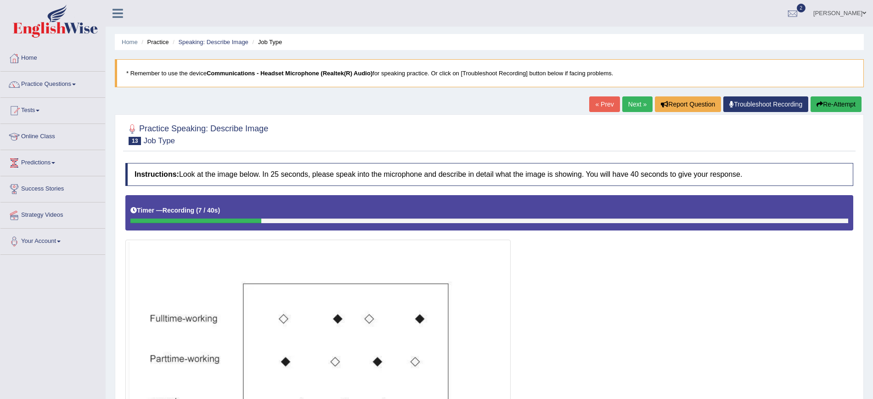
click at [834, 109] on button "Re-Attempt" at bounding box center [835, 104] width 51 height 16
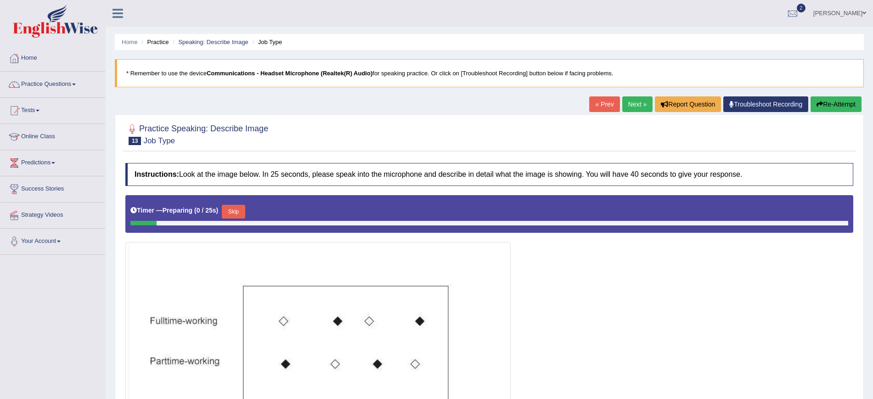
click at [245, 209] on button "Skip" at bounding box center [233, 212] width 23 height 14
